Goal: Task Accomplishment & Management: Use online tool/utility

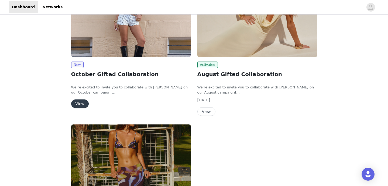
scroll to position [73, 0]
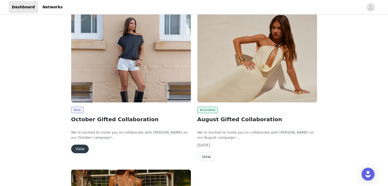
click at [78, 150] on button "View" at bounding box center [80, 149] width 18 height 9
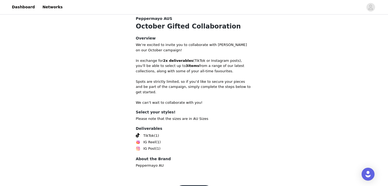
scroll to position [125, 0]
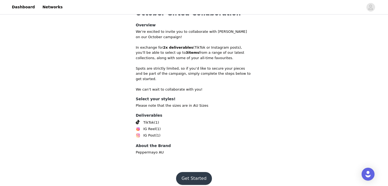
click at [188, 174] on button "Get Started" at bounding box center [194, 178] width 36 height 13
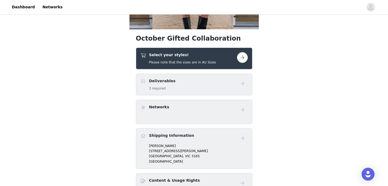
scroll to position [85, 0]
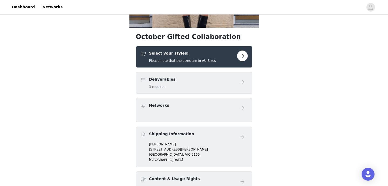
click at [245, 58] on button "button" at bounding box center [242, 56] width 11 height 11
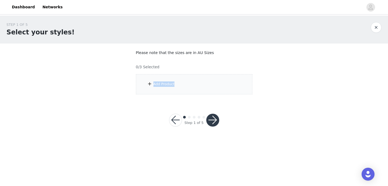
click at [213, 82] on div "Add Product" at bounding box center [194, 84] width 116 height 20
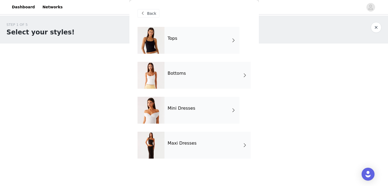
click at [217, 42] on div "Tops" at bounding box center [201, 40] width 75 height 27
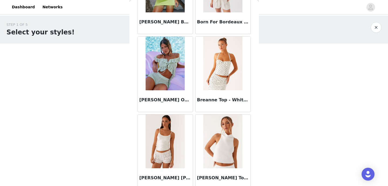
scroll to position [638, 0]
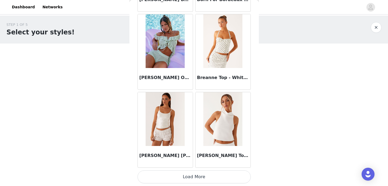
click at [167, 180] on button "Load More" at bounding box center [193, 177] width 113 height 13
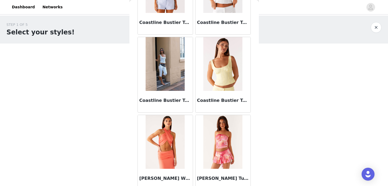
scroll to position [1419, 0]
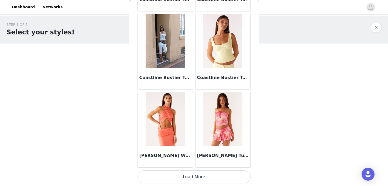
click at [187, 177] on button "Load More" at bounding box center [193, 177] width 113 height 13
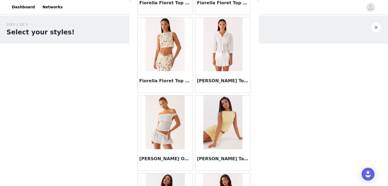
scroll to position [2201, 0]
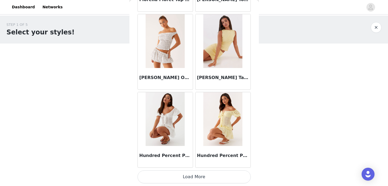
click at [189, 178] on button "Load More" at bounding box center [193, 177] width 113 height 13
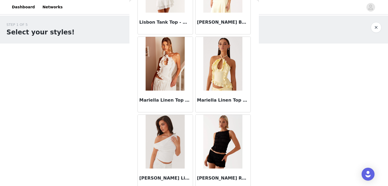
scroll to position [2982, 0]
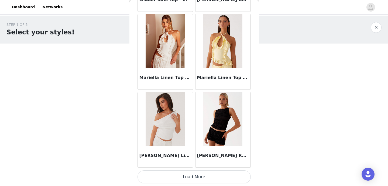
click at [194, 175] on button "Load More" at bounding box center [193, 177] width 113 height 13
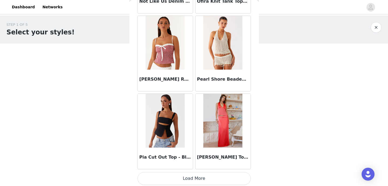
scroll to position [3762, 0]
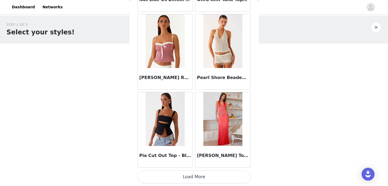
click at [185, 178] on button "Load More" at bounding box center [193, 177] width 113 height 13
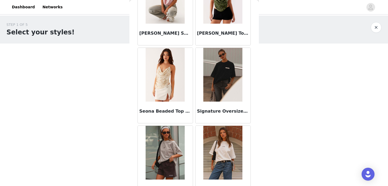
scroll to position [4545, 0]
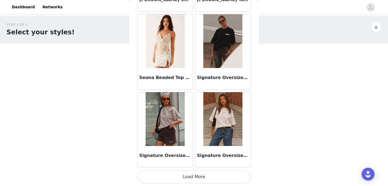
click at [193, 180] on button "Load More" at bounding box center [193, 177] width 113 height 13
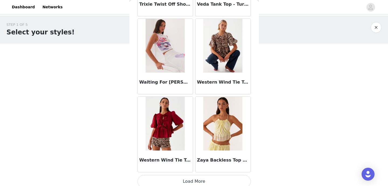
scroll to position [5326, 0]
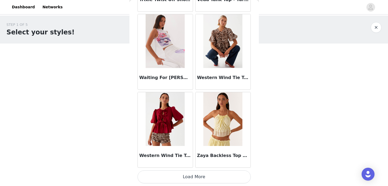
click at [187, 178] on button "Load More" at bounding box center [193, 177] width 113 height 13
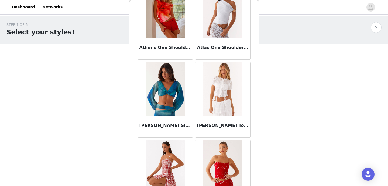
scroll to position [0, 0]
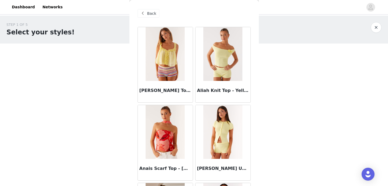
click at [375, 27] on button "button" at bounding box center [375, 27] width 11 height 11
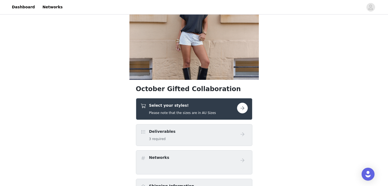
scroll to position [58, 0]
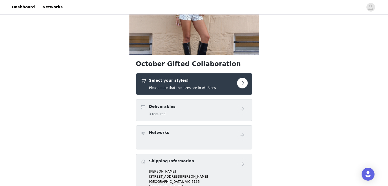
click at [242, 85] on button "button" at bounding box center [242, 83] width 11 height 11
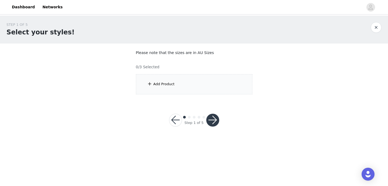
click at [230, 89] on div "Add Product" at bounding box center [194, 84] width 116 height 20
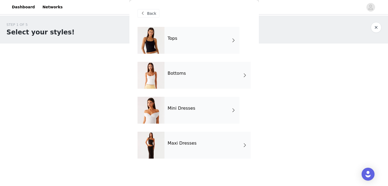
click at [212, 76] on div "Bottoms" at bounding box center [207, 75] width 86 height 27
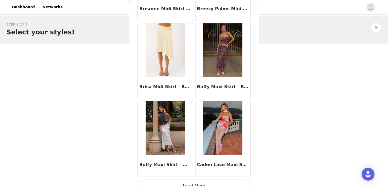
scroll to position [638, 0]
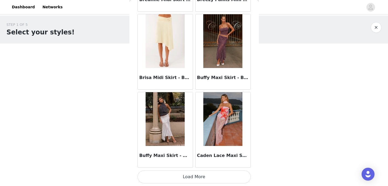
click at [189, 181] on button "Load More" at bounding box center [193, 177] width 113 height 13
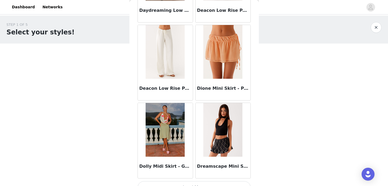
scroll to position [1419, 0]
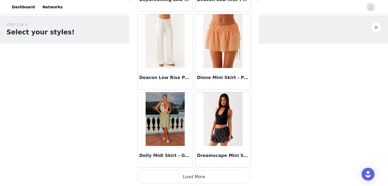
click at [203, 176] on button "Load More" at bounding box center [193, 177] width 113 height 13
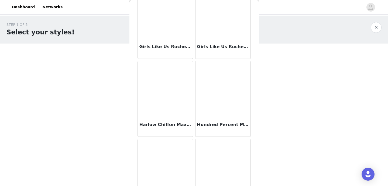
scroll to position [2201, 0]
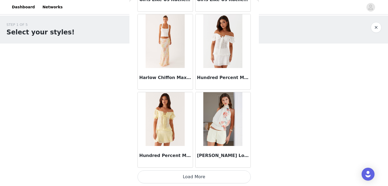
click at [195, 178] on button "Load More" at bounding box center [193, 177] width 113 height 13
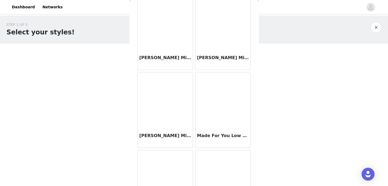
scroll to position [2982, 0]
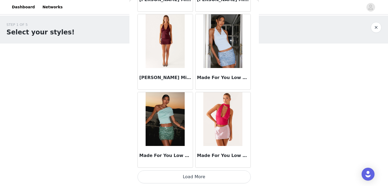
click at [190, 181] on button "Load More" at bounding box center [193, 177] width 113 height 13
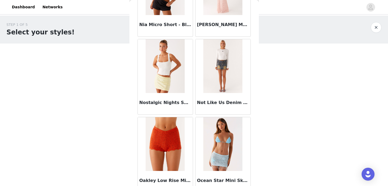
scroll to position [3764, 0]
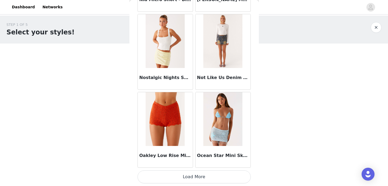
click at [194, 177] on button "Load More" at bounding box center [193, 177] width 113 height 13
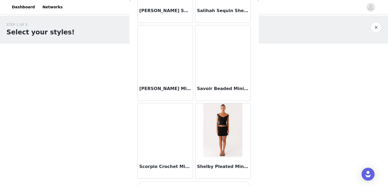
scroll to position [4545, 0]
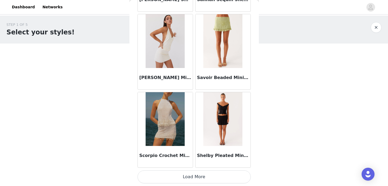
click at [187, 177] on button "Load More" at bounding box center [193, 177] width 113 height 13
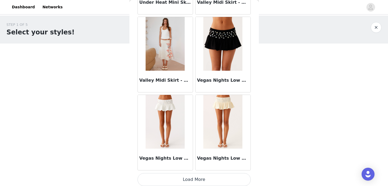
scroll to position [5326, 0]
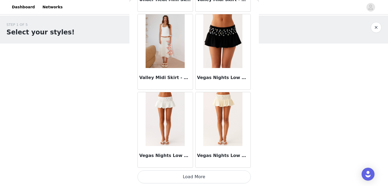
click at [187, 179] on button "Load More" at bounding box center [193, 177] width 113 height 13
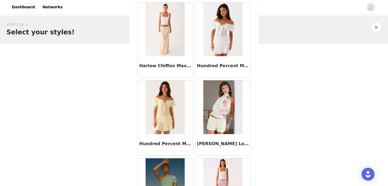
scroll to position [1984, 0]
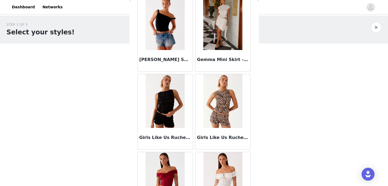
click at [376, 28] on button "button" at bounding box center [375, 27] width 11 height 11
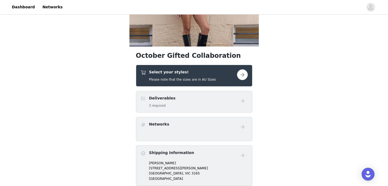
scroll to position [84, 0]
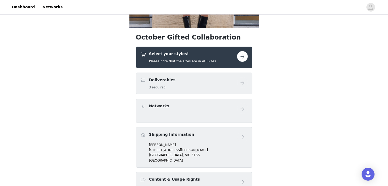
click at [221, 82] on div "Deliverables 3 required" at bounding box center [188, 83] width 96 height 13
click at [214, 58] on div "Select your styles! Please note that the sizes are in AU Sizes" at bounding box center [188, 57] width 96 height 13
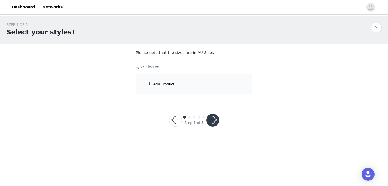
click at [195, 81] on div "Add Product" at bounding box center [194, 84] width 116 height 20
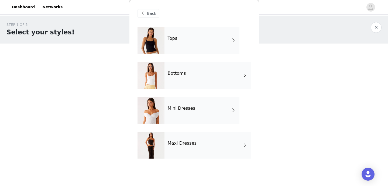
click at [188, 116] on div "Mini Dresses" at bounding box center [201, 110] width 75 height 27
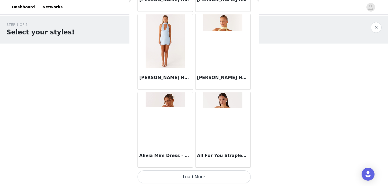
scroll to position [638, 0]
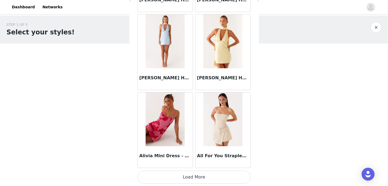
click at [199, 179] on button "Load More" at bounding box center [193, 177] width 113 height 13
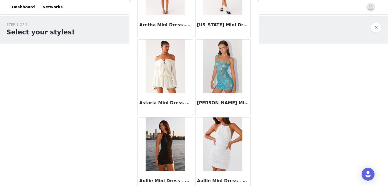
scroll to position [1419, 0]
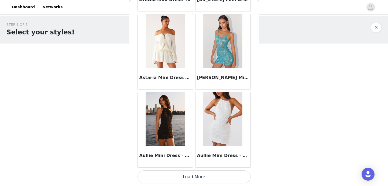
click at [192, 175] on button "Load More" at bounding box center [193, 177] width 113 height 13
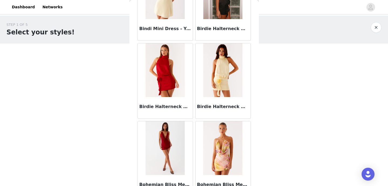
scroll to position [2201, 0]
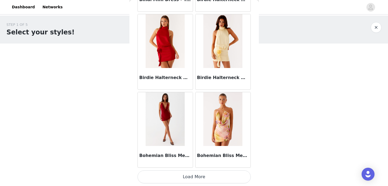
click at [202, 176] on button "Load More" at bounding box center [193, 177] width 113 height 13
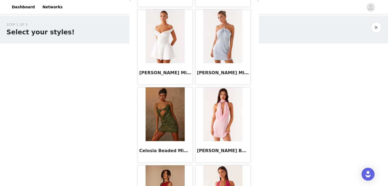
scroll to position [2982, 0]
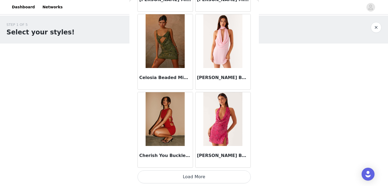
click at [200, 181] on button "Load More" at bounding box center [193, 177] width 113 height 13
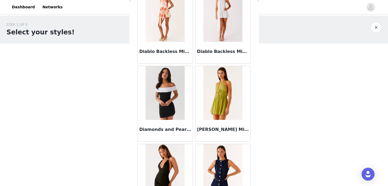
scroll to position [3764, 0]
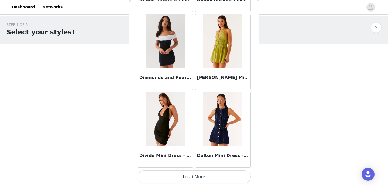
click at [206, 174] on button "Load More" at bounding box center [193, 177] width 113 height 13
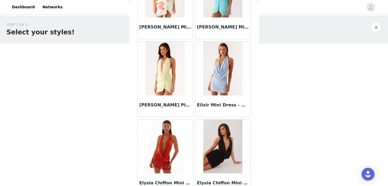
scroll to position [4545, 0]
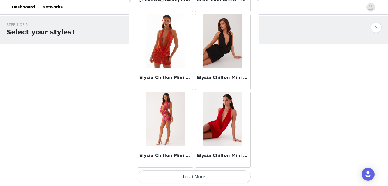
click at [205, 176] on button "Load More" at bounding box center [193, 177] width 113 height 13
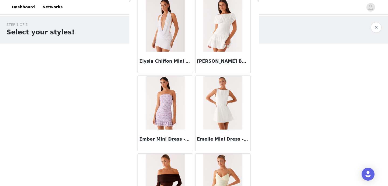
scroll to position [4718, 0]
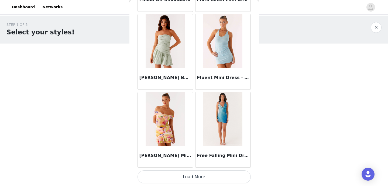
click at [207, 175] on button "Load More" at bounding box center [193, 177] width 113 height 13
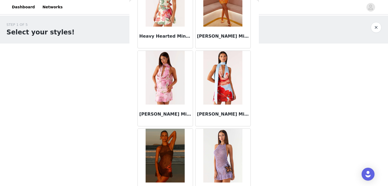
scroll to position [6108, 0]
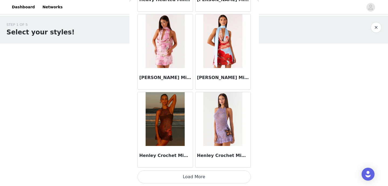
click at [207, 175] on button "Load More" at bounding box center [193, 177] width 113 height 13
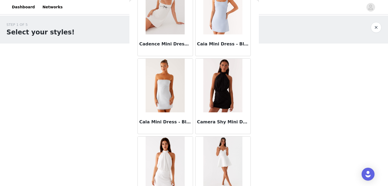
scroll to position [1219, 0]
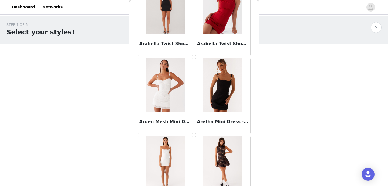
click at [376, 26] on button "button" at bounding box center [375, 27] width 11 height 11
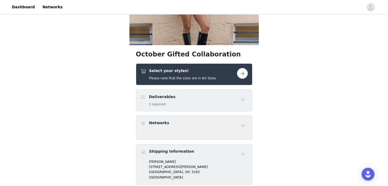
scroll to position [83, 0]
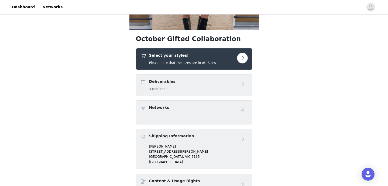
click at [244, 58] on button "button" at bounding box center [242, 58] width 11 height 11
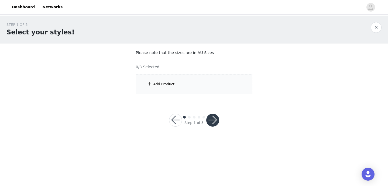
click at [217, 85] on div "Add Product" at bounding box center [194, 84] width 116 height 20
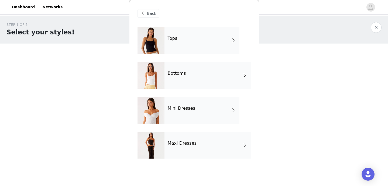
click at [200, 141] on div "Maxi Dresses" at bounding box center [207, 145] width 86 height 27
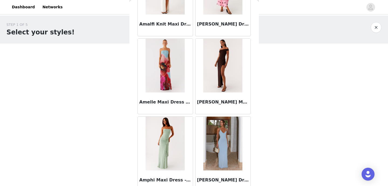
scroll to position [638, 0]
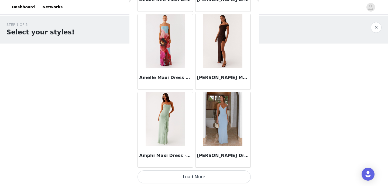
click at [200, 176] on button "Load More" at bounding box center [193, 177] width 113 height 13
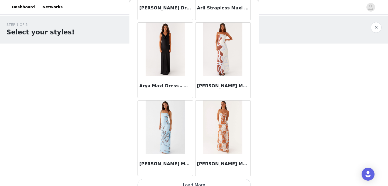
scroll to position [1419, 0]
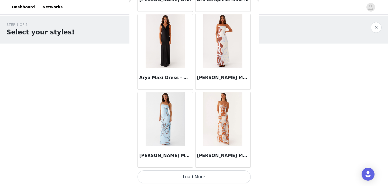
click at [205, 174] on button "Load More" at bounding box center [193, 177] width 113 height 13
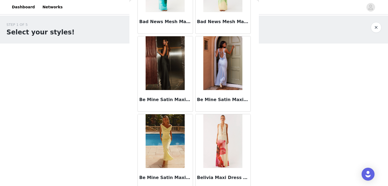
scroll to position [2201, 0]
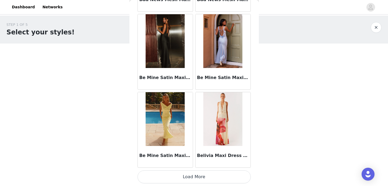
click at [198, 174] on button "Load More" at bounding box center [193, 177] width 113 height 13
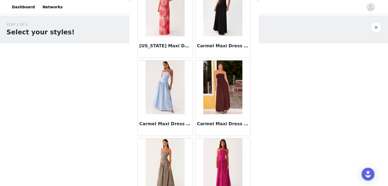
scroll to position [2982, 0]
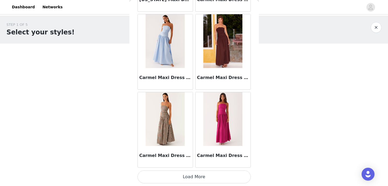
click at [197, 179] on button "Load More" at bounding box center [193, 177] width 113 height 13
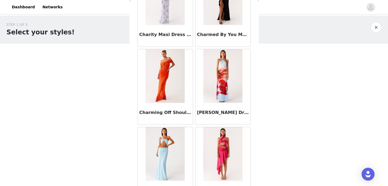
scroll to position [3764, 0]
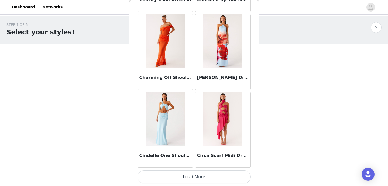
click at [200, 178] on button "Load More" at bounding box center [193, 177] width 113 height 13
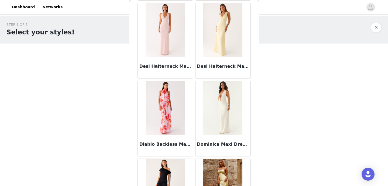
scroll to position [4545, 0]
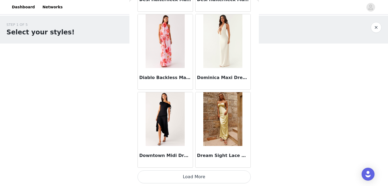
click at [201, 174] on button "Load More" at bounding box center [193, 177] width 113 height 13
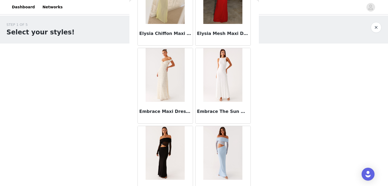
scroll to position [5326, 0]
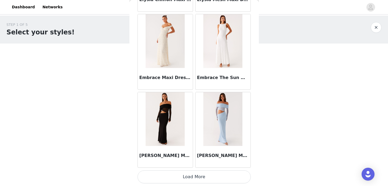
click at [211, 176] on button "Load More" at bounding box center [193, 177] width 113 height 13
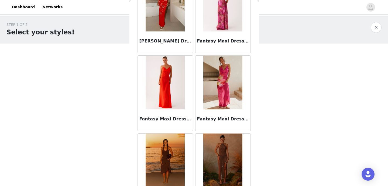
scroll to position [6108, 0]
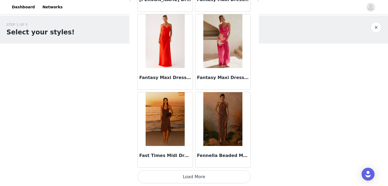
click at [203, 173] on button "Load More" at bounding box center [193, 177] width 113 height 13
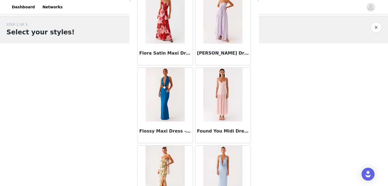
scroll to position [6889, 0]
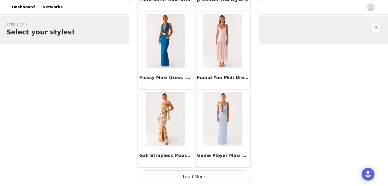
click at [222, 178] on button "Load More" at bounding box center [193, 177] width 113 height 13
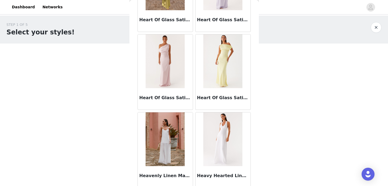
scroll to position [7670, 0]
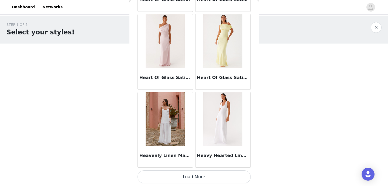
click at [224, 179] on button "Load More" at bounding box center [193, 177] width 113 height 13
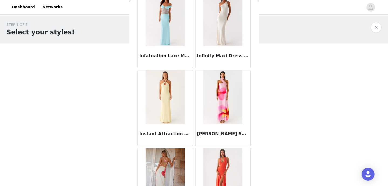
scroll to position [8452, 0]
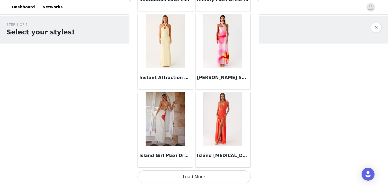
click at [224, 179] on button "Load More" at bounding box center [193, 177] width 113 height 13
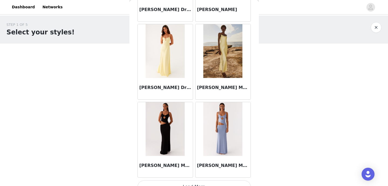
scroll to position [9233, 0]
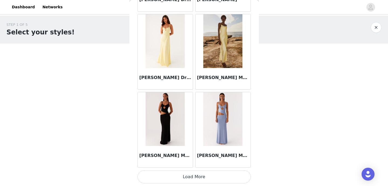
click at [195, 179] on button "Load More" at bounding box center [193, 177] width 113 height 13
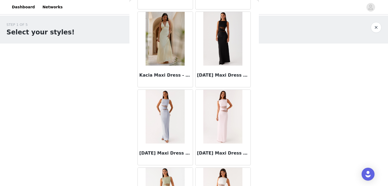
scroll to position [10015, 0]
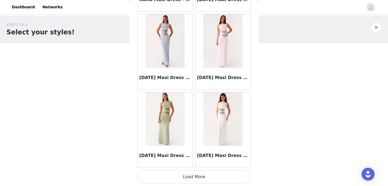
click at [214, 178] on button "Load More" at bounding box center [193, 177] width 113 height 13
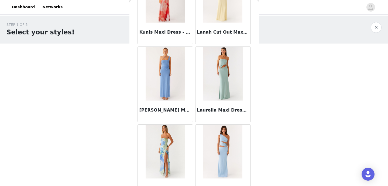
scroll to position [10796, 0]
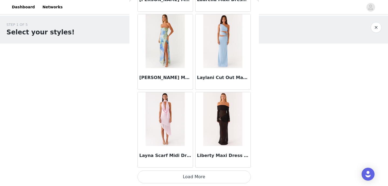
click at [219, 179] on button "Load More" at bounding box center [193, 177] width 113 height 13
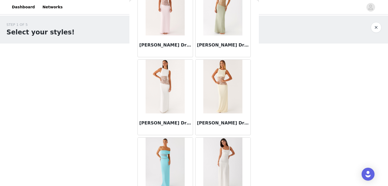
scroll to position [11577, 0]
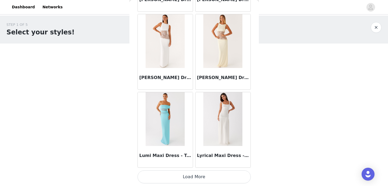
click at [217, 180] on button "Load More" at bounding box center [193, 177] width 113 height 13
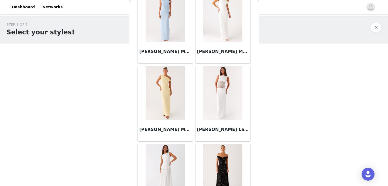
scroll to position [12359, 0]
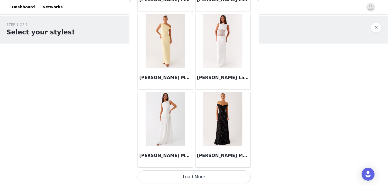
click at [220, 183] on button "Load More" at bounding box center [193, 177] width 113 height 13
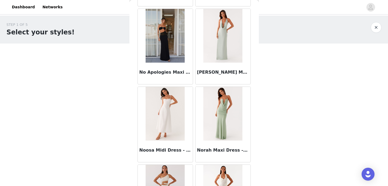
scroll to position [13140, 0]
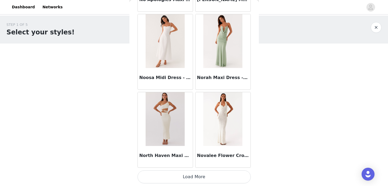
click at [218, 181] on button "Load More" at bounding box center [193, 177] width 113 height 13
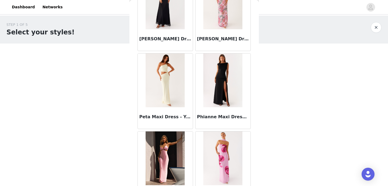
scroll to position [13921, 0]
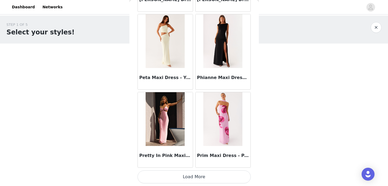
click at [217, 181] on button "Load More" at bounding box center [193, 177] width 113 height 13
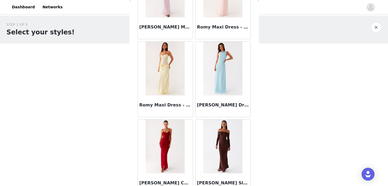
scroll to position [14703, 0]
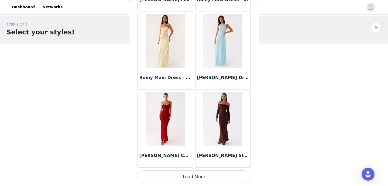
click at [195, 178] on button "Load More" at bounding box center [193, 177] width 113 height 13
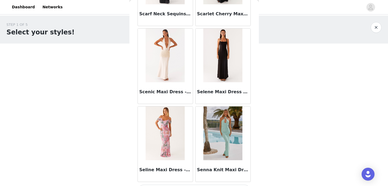
scroll to position [15484, 0]
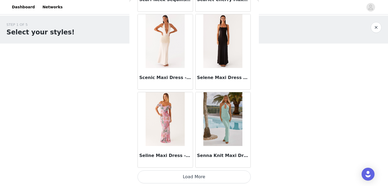
click at [186, 177] on button "Load More" at bounding box center [193, 177] width 113 height 13
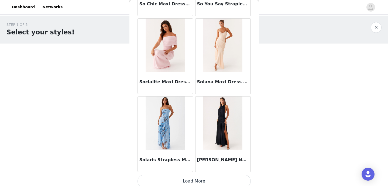
scroll to position [16266, 0]
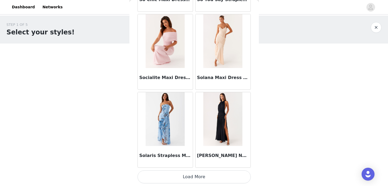
click at [208, 175] on button "Load More" at bounding box center [193, 177] width 113 height 13
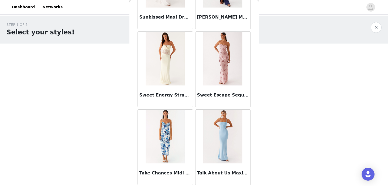
scroll to position [17047, 0]
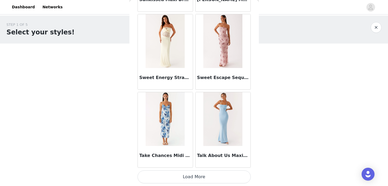
click at [195, 177] on button "Load More" at bounding box center [193, 177] width 113 height 13
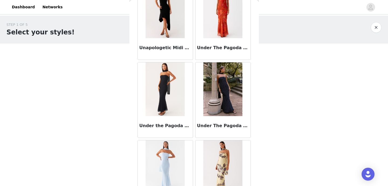
scroll to position [17828, 0]
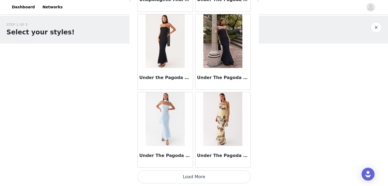
click at [193, 174] on button "Load More" at bounding box center [193, 177] width 113 height 13
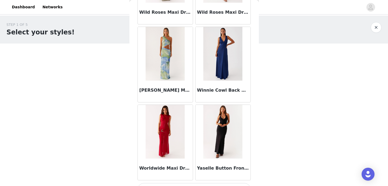
scroll to position [18610, 0]
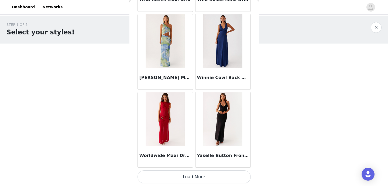
click at [194, 182] on button "Load More" at bounding box center [193, 177] width 113 height 13
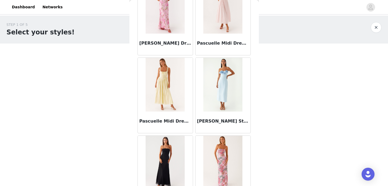
scroll to position [13059, 0]
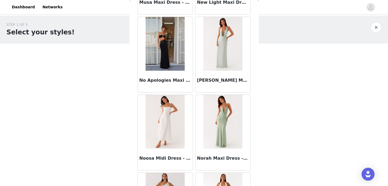
click at [377, 25] on button "button" at bounding box center [375, 27] width 11 height 11
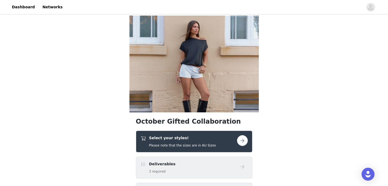
click at [243, 138] on button "button" at bounding box center [242, 141] width 11 height 11
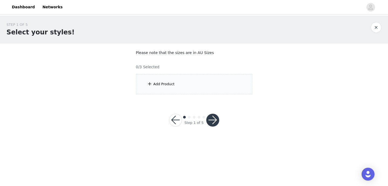
click at [224, 85] on div "Add Product" at bounding box center [194, 84] width 116 height 20
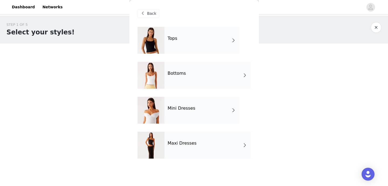
click at [215, 42] on div "Tops" at bounding box center [201, 40] width 75 height 27
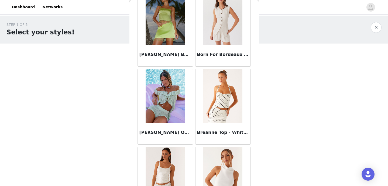
scroll to position [638, 0]
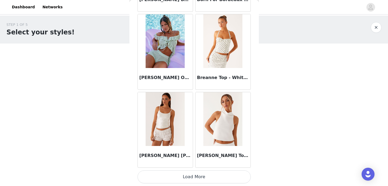
click at [204, 180] on button "Load More" at bounding box center [193, 177] width 113 height 13
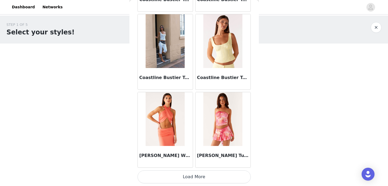
scroll to position [1419, 0]
click at [172, 175] on button "Load More" at bounding box center [193, 177] width 113 height 13
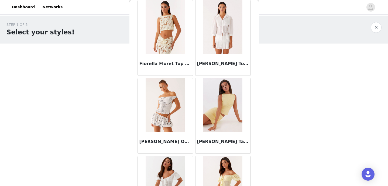
scroll to position [2201, 0]
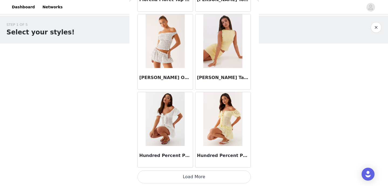
click at [222, 176] on button "Load More" at bounding box center [193, 177] width 113 height 13
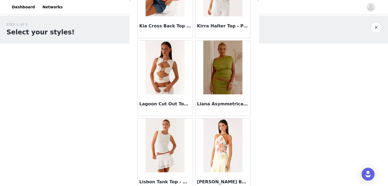
scroll to position [2801, 0]
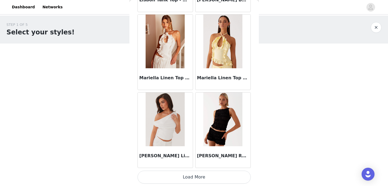
click at [219, 176] on button "Load More" at bounding box center [193, 177] width 113 height 13
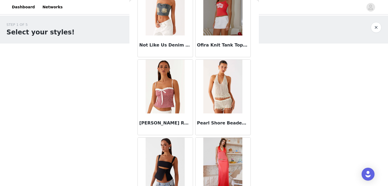
scroll to position [3764, 0]
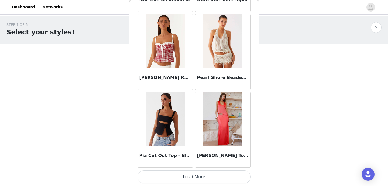
click at [217, 173] on button "Load More" at bounding box center [193, 177] width 113 height 13
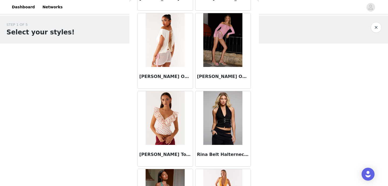
scroll to position [4000, 0]
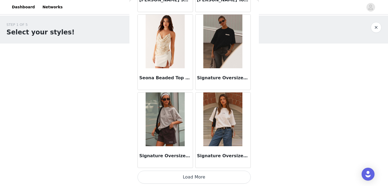
click at [215, 175] on button "Load More" at bounding box center [193, 177] width 113 height 13
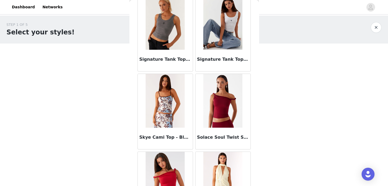
scroll to position [4719, 0]
